Goal: Task Accomplishment & Management: Use online tool/utility

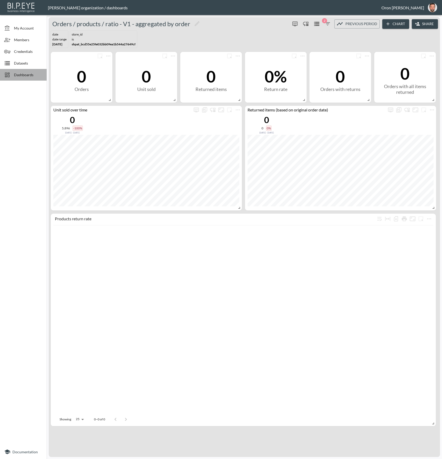
click at [28, 73] on span "Dashboards" at bounding box center [28, 74] width 28 height 5
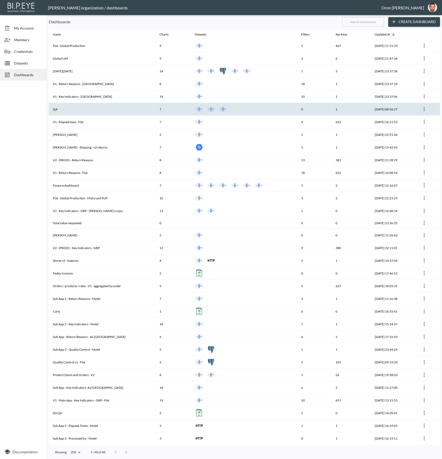
click at [96, 112] on th "QA" at bounding box center [102, 109] width 107 height 13
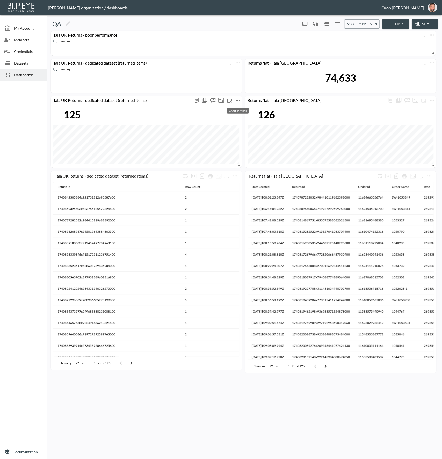
click at [235, 98] on icon "more" at bounding box center [238, 100] width 6 height 6
click at [228, 112] on p "Edit" at bounding box center [231, 110] width 7 height 6
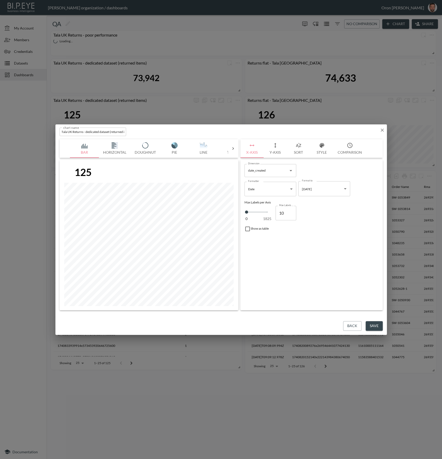
click at [201, 143] on img "button" at bounding box center [203, 145] width 21 height 6
click at [278, 143] on icon "button" at bounding box center [275, 145] width 6 height 6
click at [259, 220] on span "Filters" at bounding box center [260, 222] width 22 height 6
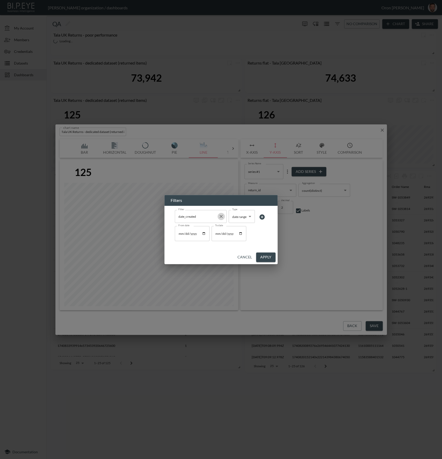
click at [221, 216] on icon "Clear" at bounding box center [221, 216] width 3 height 3
type input "no filter"
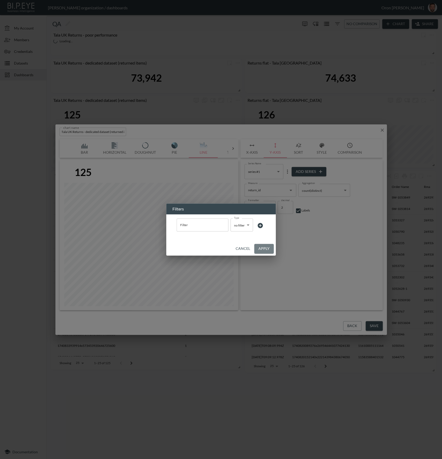
drag, startPoint x: 258, startPoint y: 247, endPoint x: 254, endPoint y: 242, distance: 5.7
click at [258, 246] on button "Apply" at bounding box center [263, 249] width 19 height 10
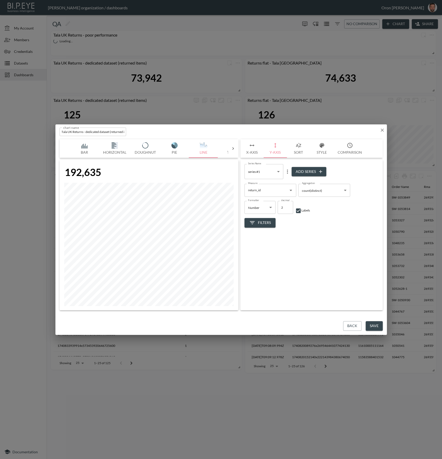
click at [263, 206] on body "BI.P.EYE, Interactive Analytics Dashboards - app Zach Bailet organization / das…" at bounding box center [221, 229] width 442 height 459
click at [261, 226] on span "Currency" at bounding box center [254, 227] width 13 height 5
type input "Currency"
click at [278, 210] on body "BI.P.EYE, Interactive Analytics Dashboards - app Zach Bailet organization / das…" at bounding box center [221, 229] width 442 height 459
click at [278, 221] on li "$" at bounding box center [282, 221] width 12 height 8
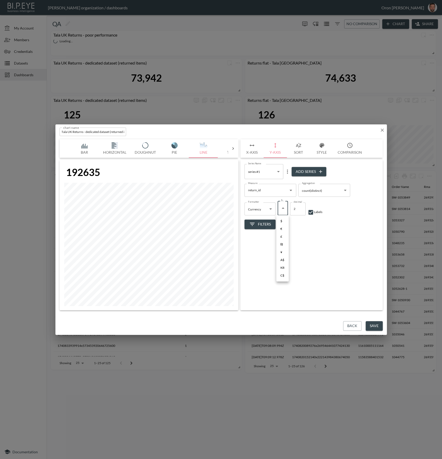
type input "$"
click at [312, 212] on input "checkbox" at bounding box center [311, 213] width 6 height 6
checkbox input "false"
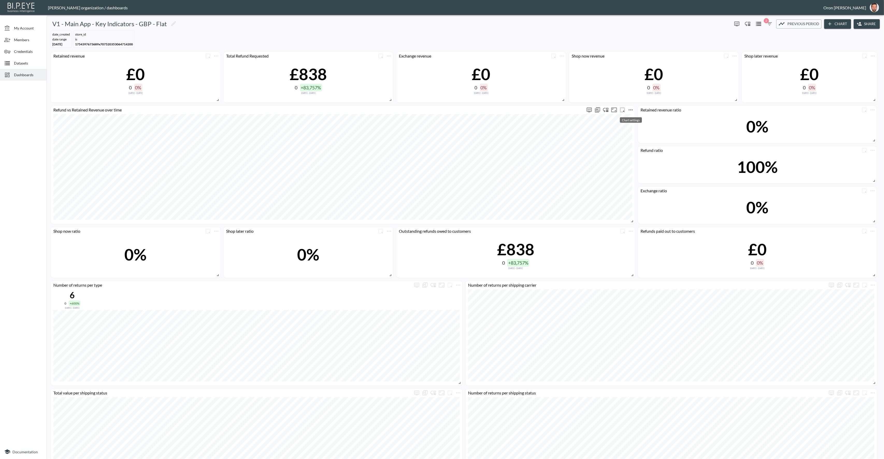
click at [629, 109] on icon "more" at bounding box center [631, 109] width 4 height 1
click at [628, 118] on p "Edit" at bounding box center [624, 120] width 7 height 6
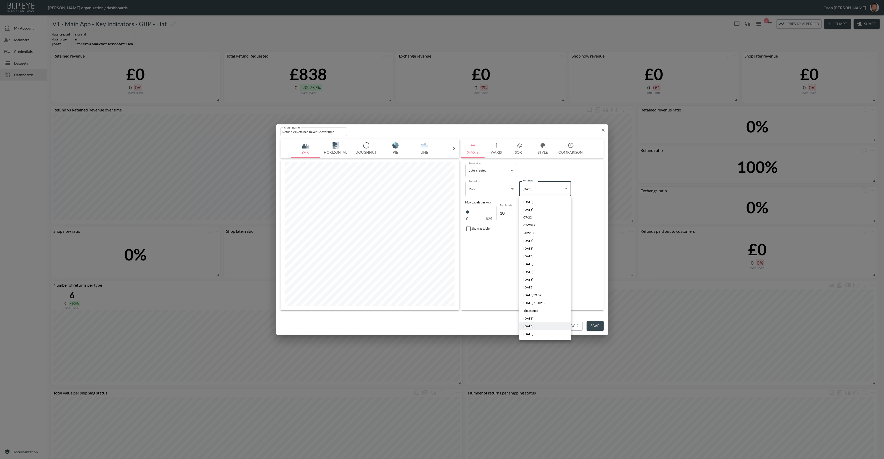
click at [531, 194] on body "BI.P.EYE, Interactive Analytics Dashboards - app [PERSON_NAME] organization / d…" at bounding box center [442, 229] width 884 height 459
click at [528, 204] on span "[DATE]" at bounding box center [528, 201] width 10 height 5
type input "YYYY-MM-DD"
type input "9"
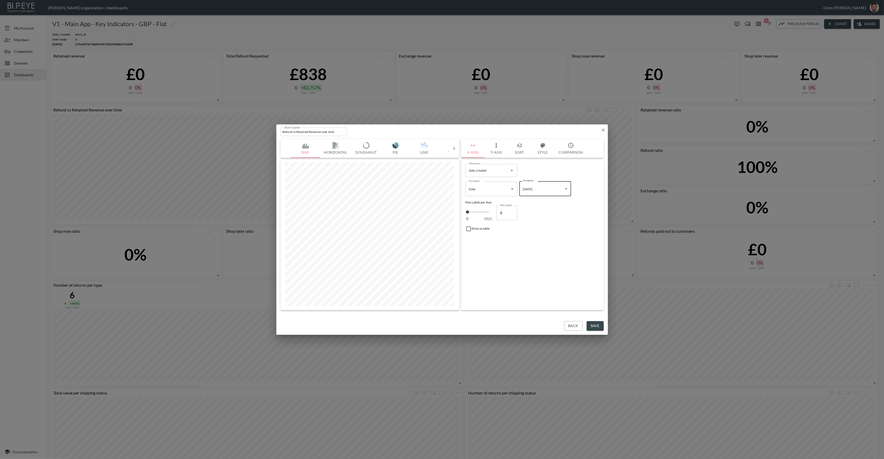
click at [512, 214] on input "9" at bounding box center [507, 213] width 21 height 15
type input "8"
click at [512, 214] on input "8" at bounding box center [507, 213] width 21 height 15
type input "7"
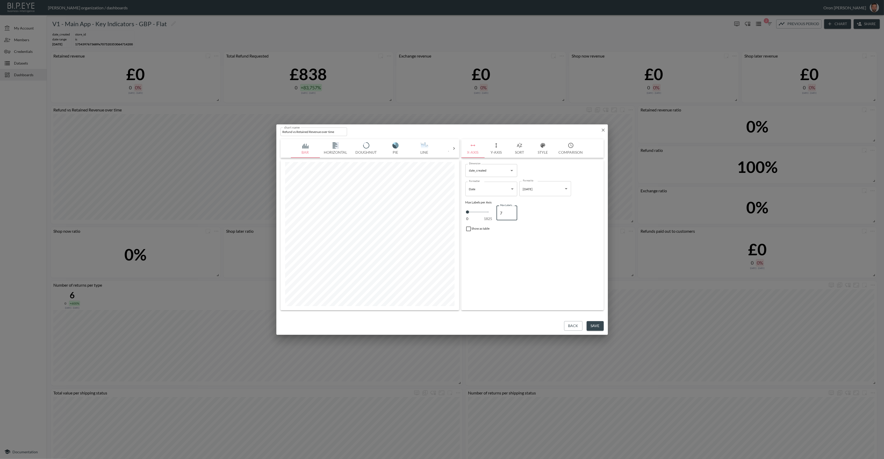
type input "7"
click at [512, 214] on input "7" at bounding box center [507, 213] width 21 height 15
type input "6"
click at [512, 214] on input "6" at bounding box center [507, 213] width 21 height 15
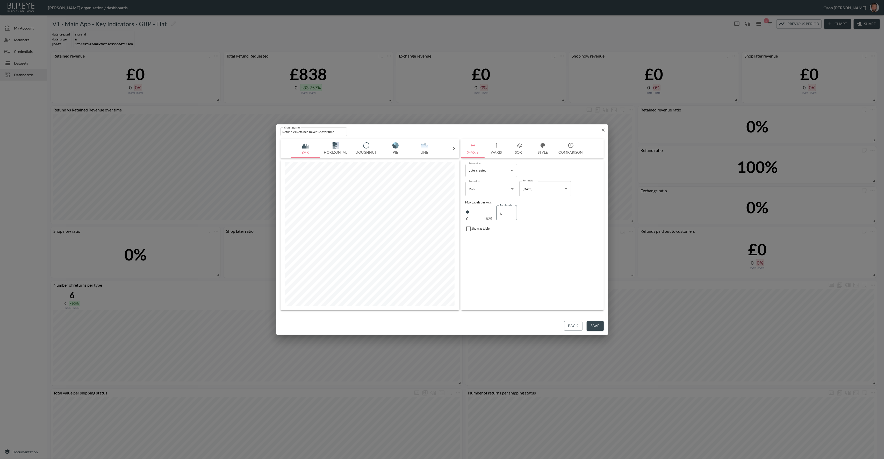
type input "5"
click at [512, 214] on input "5" at bounding box center [507, 213] width 21 height 15
type input "4"
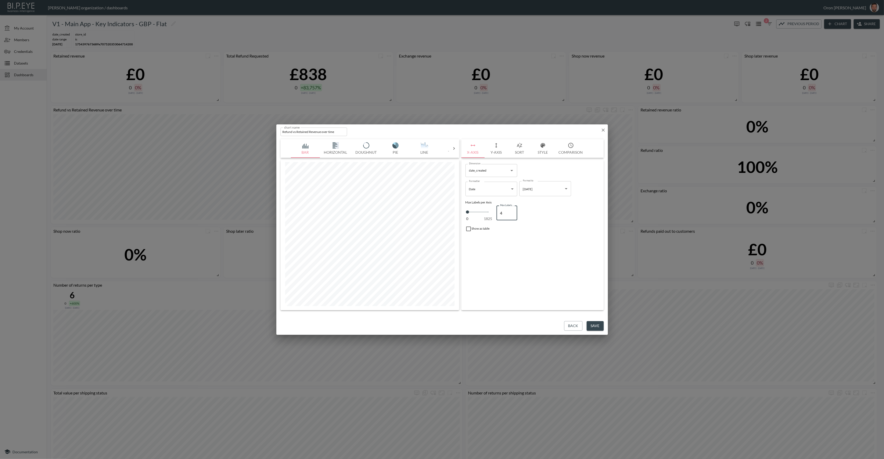
click at [512, 214] on input "4" at bounding box center [507, 213] width 21 height 15
type input "3"
click at [512, 214] on input "3" at bounding box center [507, 213] width 21 height 15
type input "2"
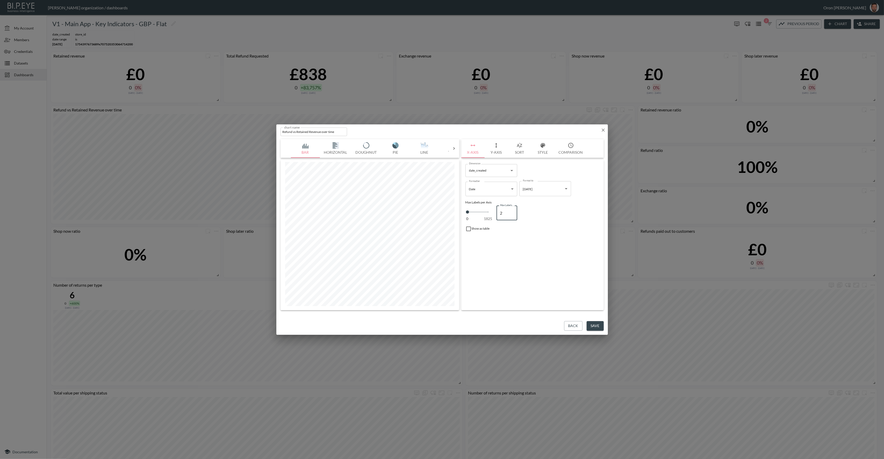
type input "2"
click at [512, 214] on input "2" at bounding box center [507, 213] width 21 height 15
click at [573, 152] on button "Comparison" at bounding box center [571, 148] width 33 height 19
click at [481, 173] on body "BI.P.EYE, Interactive Analytics Dashboards - app [PERSON_NAME] organization / d…" at bounding box center [442, 229] width 884 height 459
click at [605, 128] on div at bounding box center [442, 229] width 884 height 459
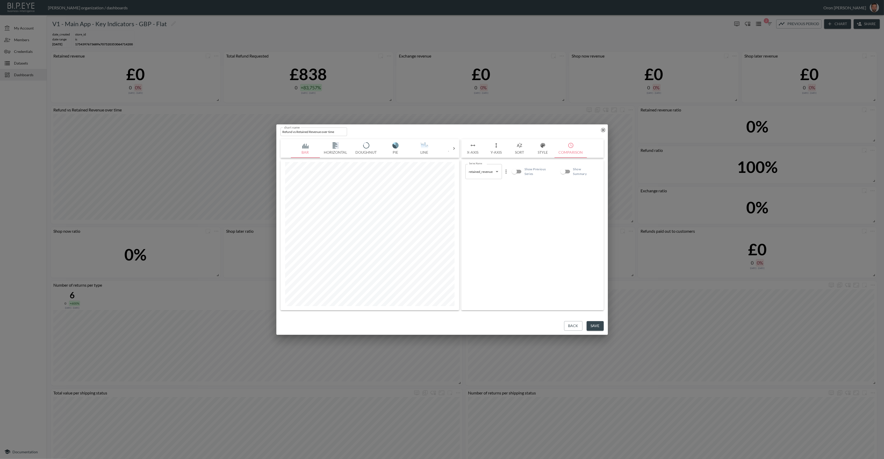
click at [604, 129] on icon "button" at bounding box center [603, 129] width 3 height 3
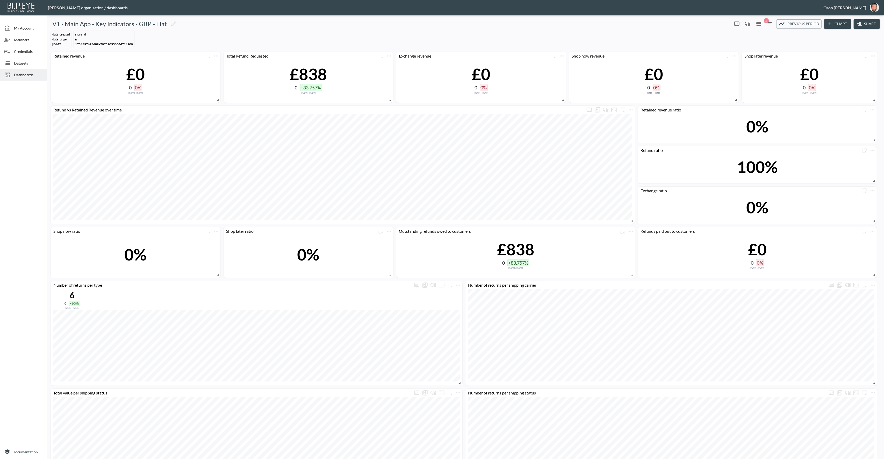
click at [21, 76] on span "Dashboards" at bounding box center [28, 74] width 28 height 5
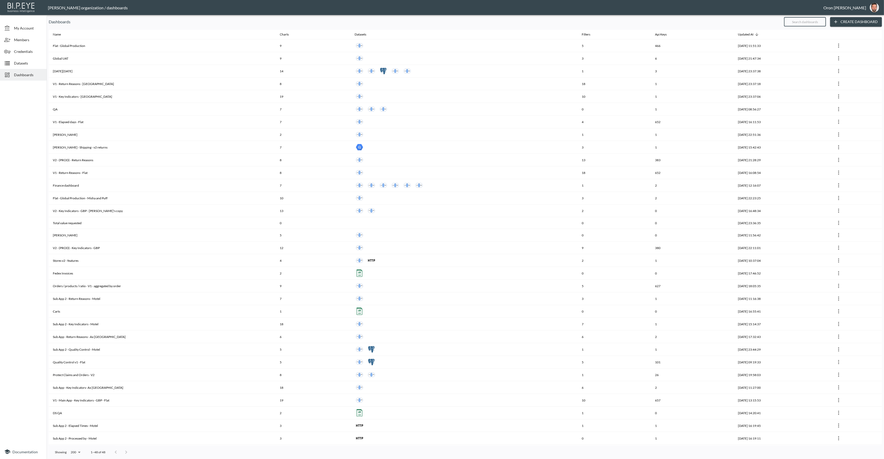
click at [811, 21] on input "text" at bounding box center [805, 21] width 42 height 13
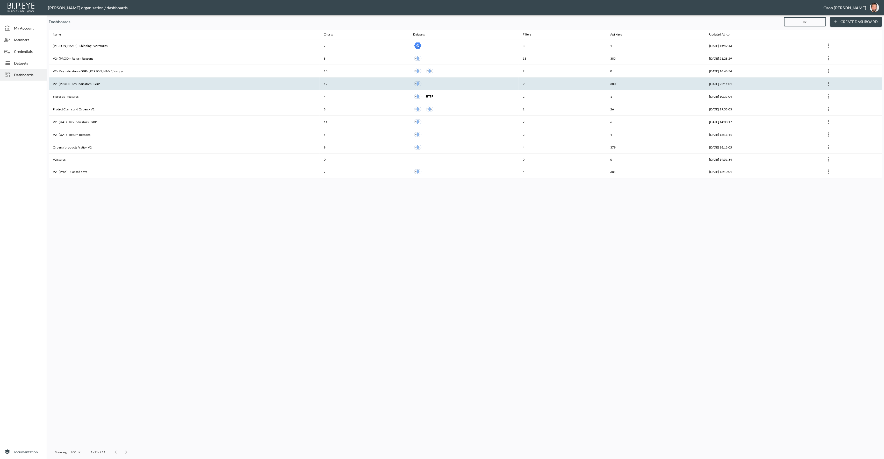
type input "v2"
click at [103, 84] on th "V2 - (PROD) - Key Indicators - GBP" at bounding box center [184, 83] width 271 height 13
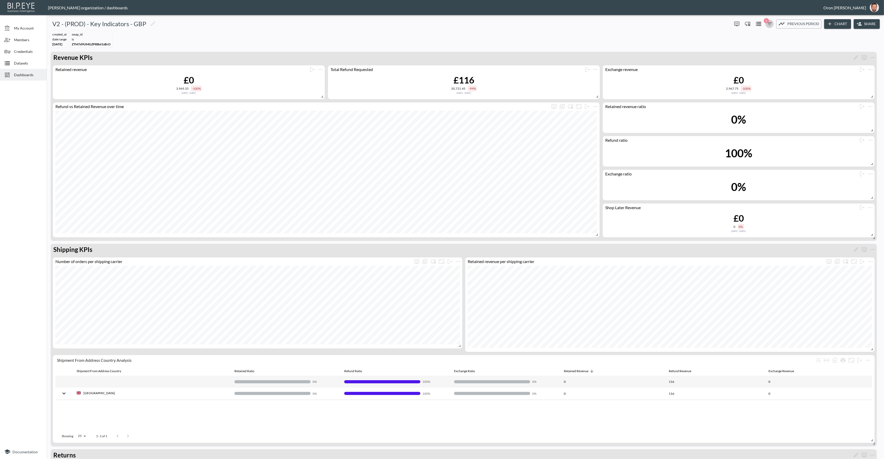
click at [769, 24] on icon "button" at bounding box center [769, 24] width 6 height 6
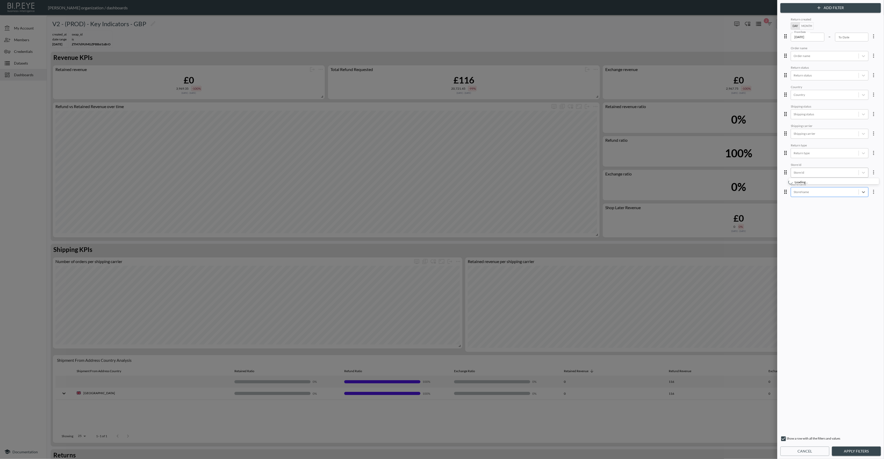
click at [826, 189] on div at bounding box center [825, 191] width 62 height 5
drag, startPoint x: 827, startPoint y: 163, endPoint x: 823, endPoint y: 163, distance: 3.6
click at [823, 163] on div "Closure [GEOGRAPHIC_DATA]" at bounding box center [824, 165] width 51 height 9
type input "clos"
drag, startPoint x: 834, startPoint y: 237, endPoint x: 836, endPoint y: 133, distance: 103.9
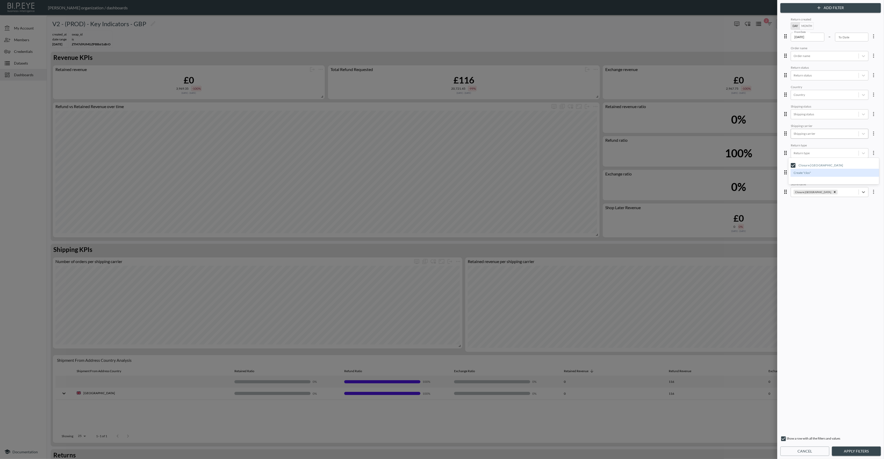
click at [835, 219] on div "Return created Day Month From Date [DATE] From Date – To Date To Date Order nam…" at bounding box center [830, 223] width 98 height 415
click at [820, 54] on div at bounding box center [825, 55] width 62 height 5
paste input "555857"
click at [812, 68] on div "Create "555857"" at bounding box center [836, 69] width 91 height 8
type input "555857"
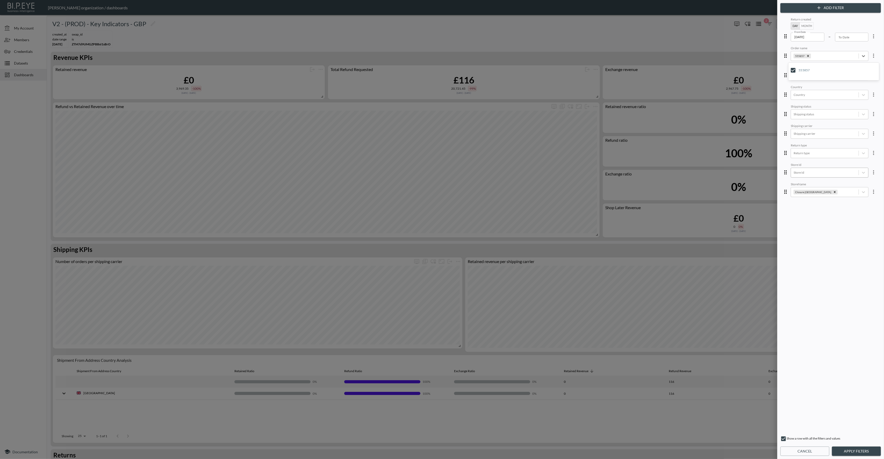
click at [846, 449] on button "Apply Filters" at bounding box center [856, 451] width 49 height 10
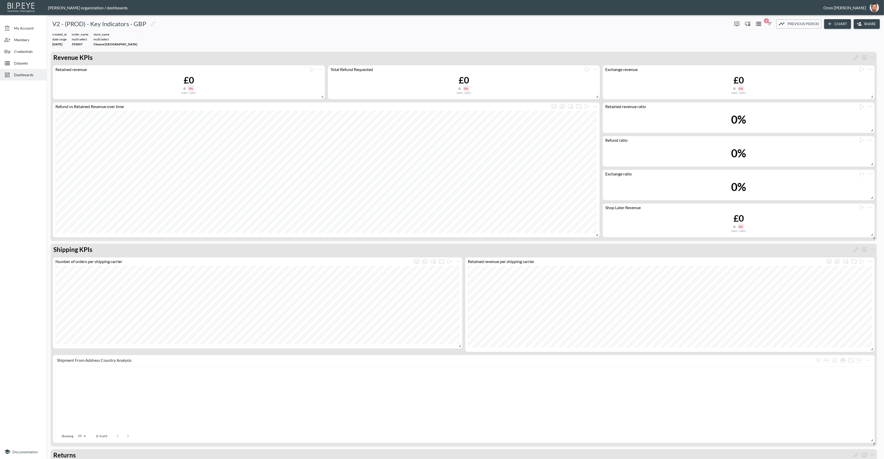
click at [770, 22] on icon "button" at bounding box center [769, 24] width 6 height 6
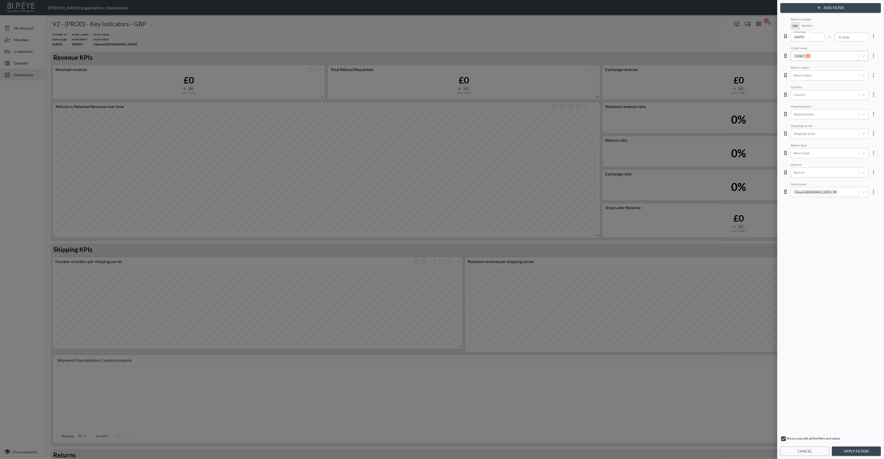
click at [806, 55] on icon "Remove 555857" at bounding box center [808, 56] width 4 height 4
click at [805, 55] on div at bounding box center [825, 55] width 62 height 5
paste input "555857"
type input "#555857"
drag, startPoint x: 815, startPoint y: 248, endPoint x: 811, endPoint y: 237, distance: 11.4
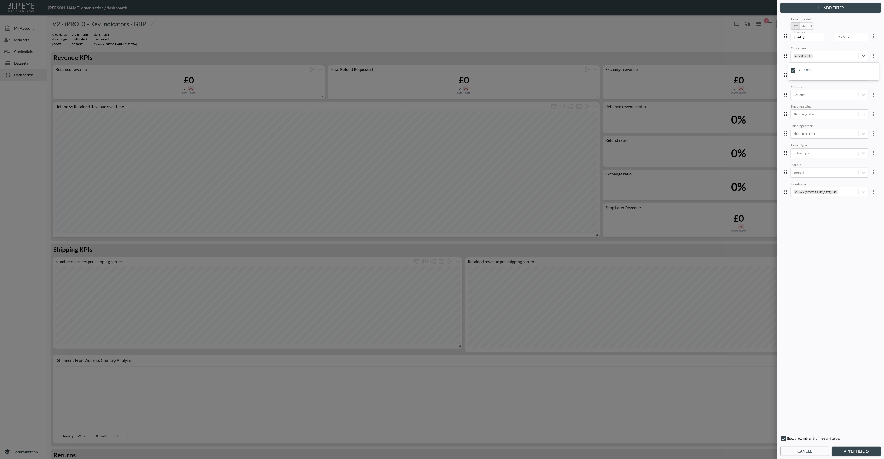
click at [815, 247] on div "Return created Day Month From Date [DATE] From Date – To Date To Date Order nam…" at bounding box center [830, 223] width 98 height 415
click at [854, 447] on button "Apply Filters" at bounding box center [856, 451] width 49 height 10
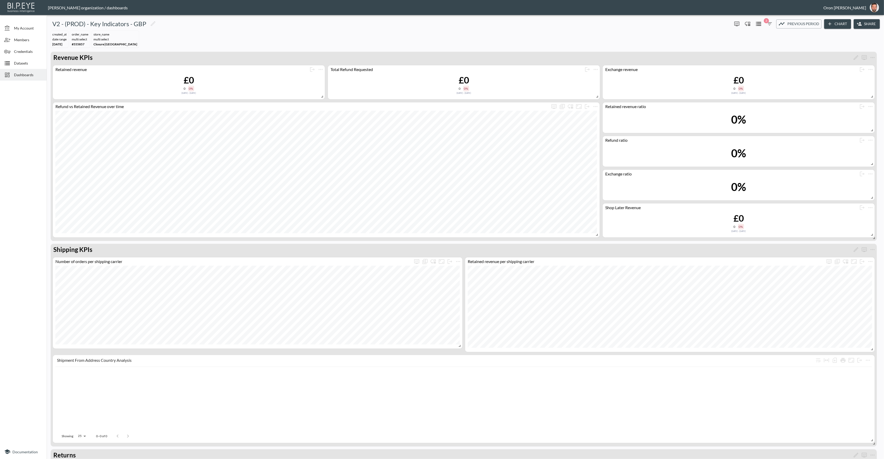
click at [767, 23] on span "3" at bounding box center [766, 20] width 5 height 5
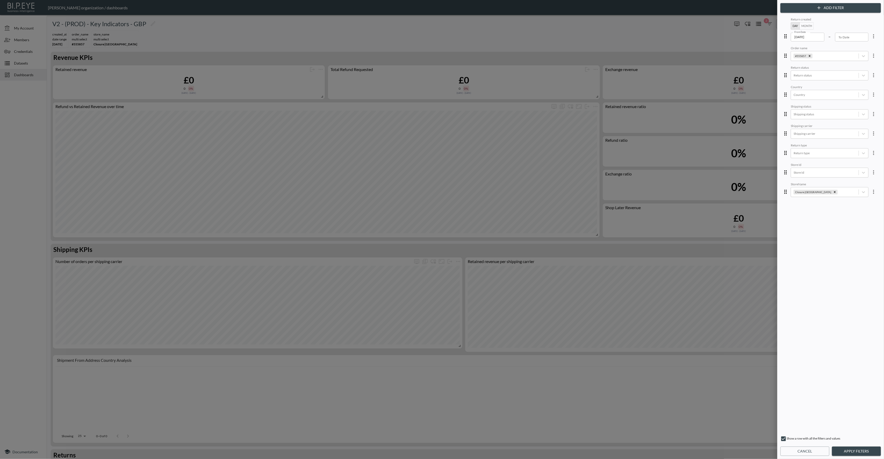
click at [822, 245] on div "Return created Day Month From Date [DATE] From Date – To Date To Date Order nam…" at bounding box center [830, 223] width 98 height 415
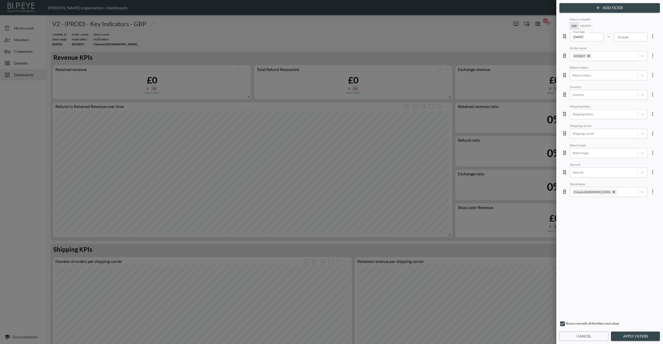
click at [619, 223] on div "Return created Day Month From Date [DATE] From Date – To Date To Date Order nam…" at bounding box center [610, 166] width 98 height 301
click at [617, 7] on button "Add Filter" at bounding box center [609, 8] width 101 height 10
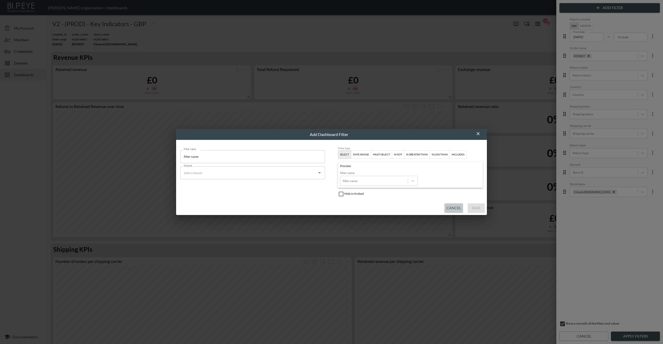
drag, startPoint x: 449, startPoint y: 206, endPoint x: 439, endPoint y: 206, distance: 9.6
click at [448, 206] on button "Cancel" at bounding box center [453, 208] width 19 height 10
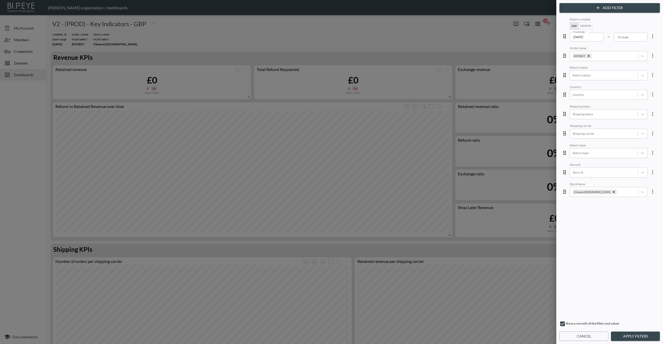
click at [649, 186] on button "more" at bounding box center [653, 191] width 10 height 10
click at [642, 198] on li "Edit" at bounding box center [634, 202] width 47 height 9
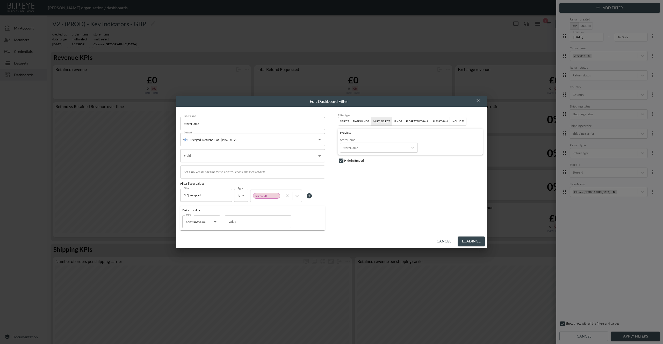
type input "store_name"
type input "swap_id"
drag, startPoint x: 449, startPoint y: 242, endPoint x: 567, endPoint y: 114, distance: 174.3
click at [460, 234] on div "Cancel Save" at bounding box center [331, 241] width 311 height 14
drag, startPoint x: 479, startPoint y: 101, endPoint x: 521, endPoint y: 75, distance: 49.0
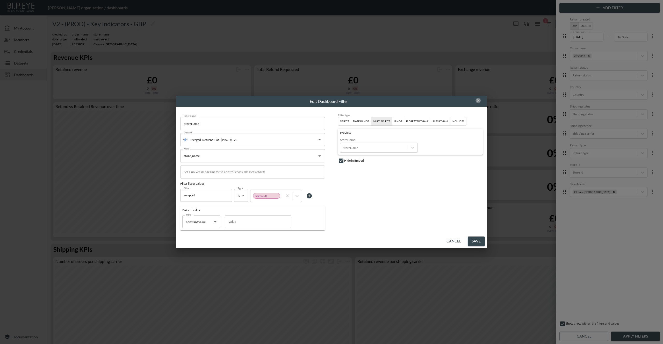
click at [479, 101] on icon "button" at bounding box center [478, 100] width 5 height 5
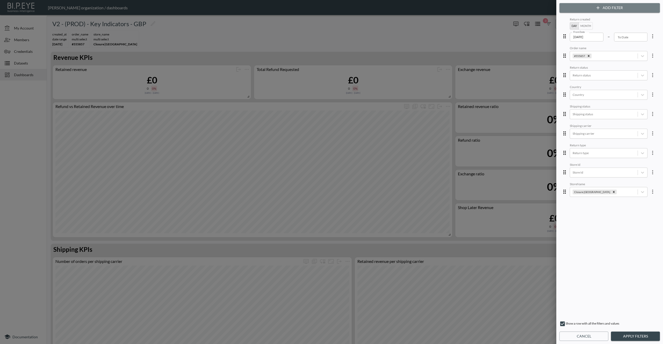
click at [628, 3] on button "Add Filter" at bounding box center [609, 8] width 101 height 10
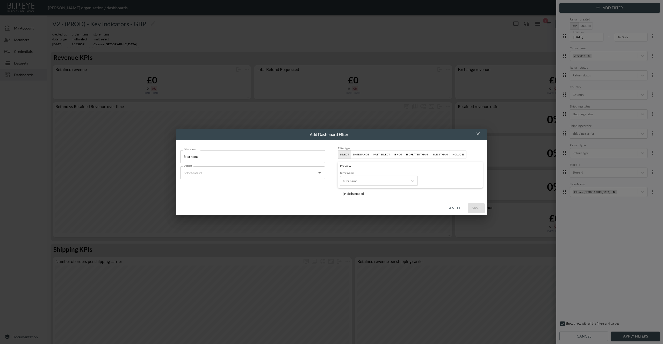
click at [215, 173] on input "Dataset" at bounding box center [249, 173] width 132 height 8
click at [209, 186] on div "Returns Flat - (PROD) - v2" at bounding box center [222, 185] width 35 height 5
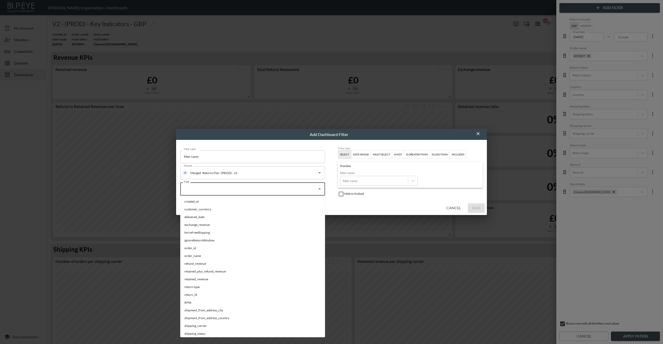
click at [209, 189] on input "Field" at bounding box center [249, 189] width 132 height 8
click at [205, 302] on li "RMA" at bounding box center [252, 303] width 145 height 8
type input "RMA"
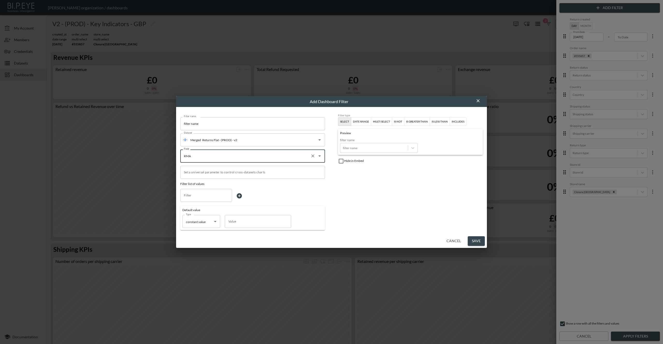
click at [383, 121] on div "multi select" at bounding box center [381, 121] width 17 height 5
click at [210, 118] on input "filter name" at bounding box center [252, 123] width 145 height 13
type input "RMA"
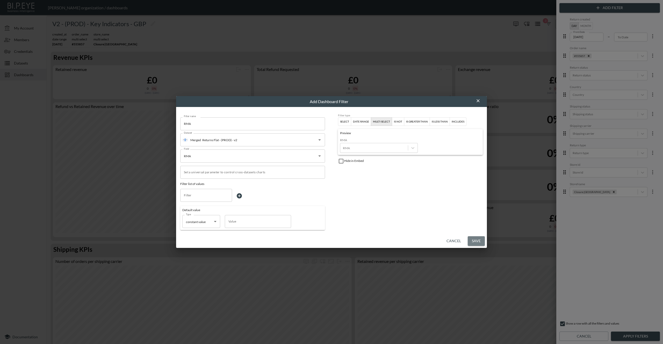
click at [476, 239] on button "Save" at bounding box center [476, 241] width 17 height 10
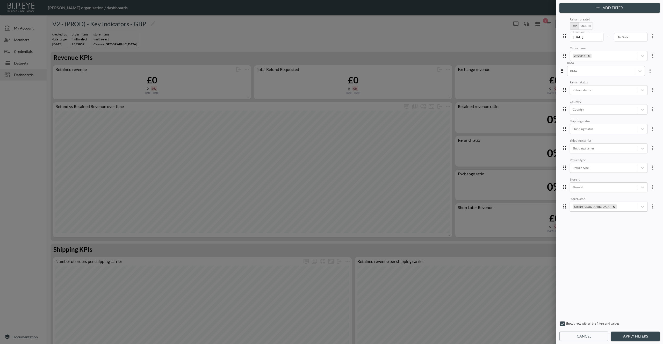
drag, startPoint x: 564, startPoint y: 212, endPoint x: 561, endPoint y: 73, distance: 139.1
click at [561, 73] on div "Return created Day Month From Date [DATE] From Date – To Date To Date Order nam…" at bounding box center [610, 166] width 98 height 301
click at [587, 56] on icon "Remove #555857" at bounding box center [589, 56] width 4 height 4
click at [583, 74] on div at bounding box center [604, 75] width 62 height 5
paste input "555857"
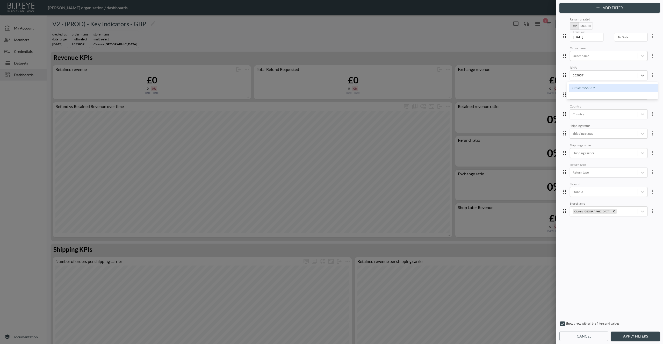
click at [586, 86] on div "Create "555857"" at bounding box center [614, 88] width 91 height 8
type input "555857"
click at [652, 339] on button "Apply Filters" at bounding box center [635, 337] width 49 height 10
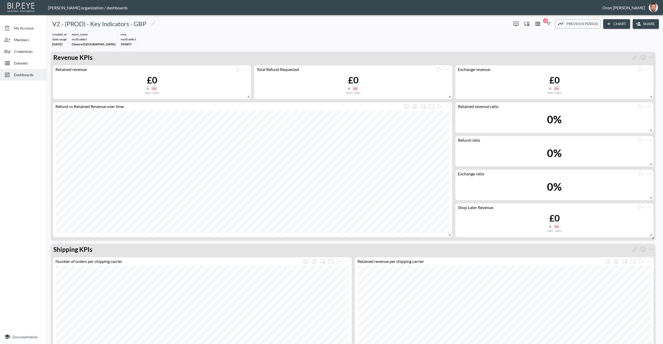
click at [548, 22] on icon "button" at bounding box center [548, 24] width 6 height 6
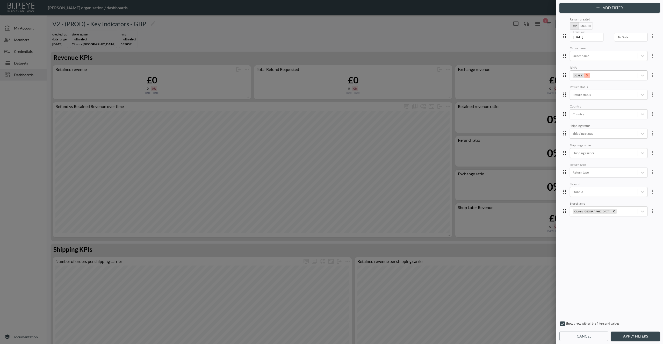
click at [585, 75] on icon "Remove 555857" at bounding box center [587, 76] width 4 height 4
click at [587, 74] on div at bounding box center [604, 75] width 62 height 5
click at [590, 340] on button "Cancel" at bounding box center [583, 337] width 49 height 10
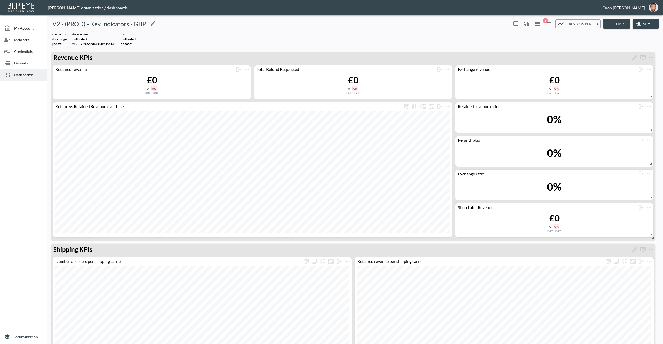
click at [205, 23] on div "V2 - (PROD) - Key Indicators - GBP" at bounding box center [279, 24] width 461 height 8
